Goal: Entertainment & Leisure: Consume media (video, audio)

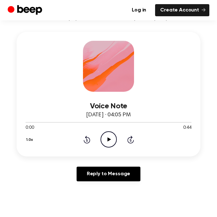
scroll to position [83, 0]
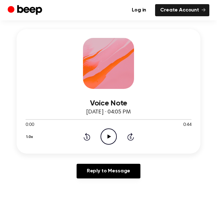
click at [111, 132] on icon "Play Audio" at bounding box center [108, 136] width 16 height 16
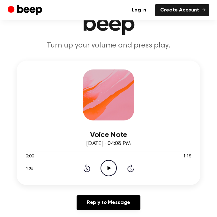
scroll to position [51, 0]
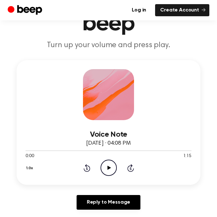
click at [108, 170] on icon "Play Audio" at bounding box center [108, 168] width 16 height 16
click at [108, 170] on icon "Pause Audio" at bounding box center [108, 168] width 16 height 16
click at [108, 170] on icon "Play Audio" at bounding box center [108, 168] width 16 height 16
click at [113, 165] on icon "Pause Audio" at bounding box center [108, 168] width 16 height 16
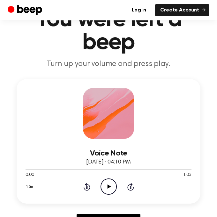
scroll to position [36, 0]
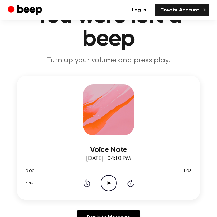
click at [108, 181] on icon at bounding box center [109, 183] width 4 height 4
